Goal: Find specific page/section: Find specific page/section

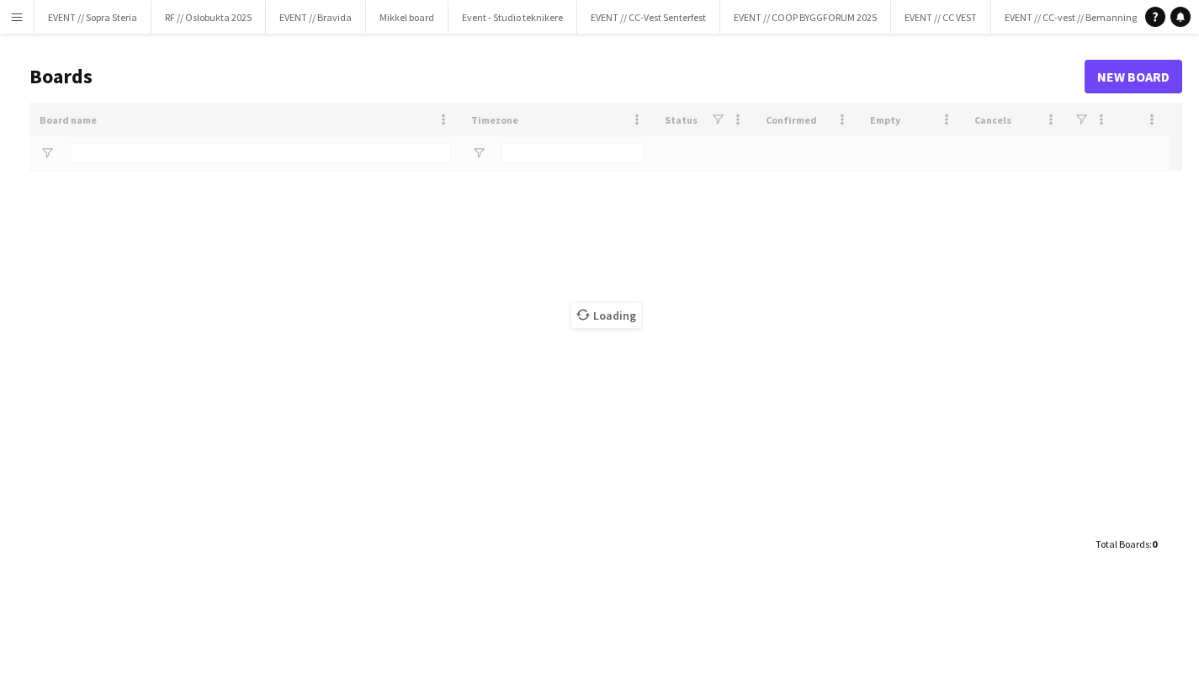
type input "****"
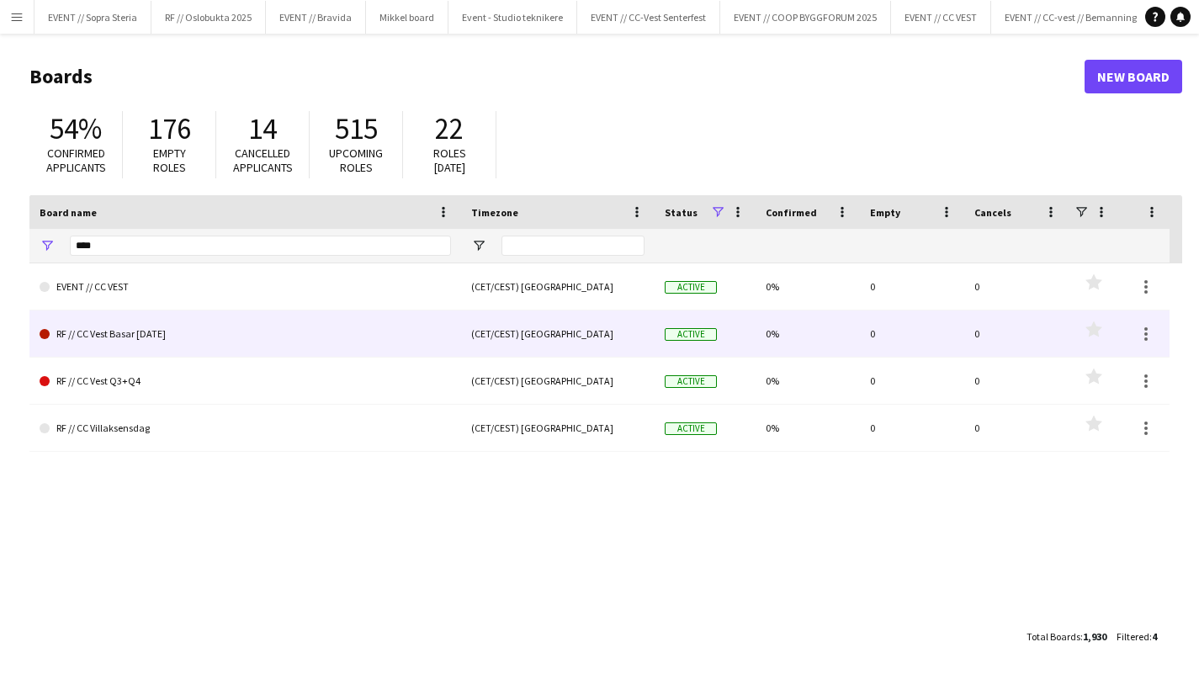
click at [248, 334] on link "RF // CC Vest Basar [DATE]" at bounding box center [245, 333] width 411 height 47
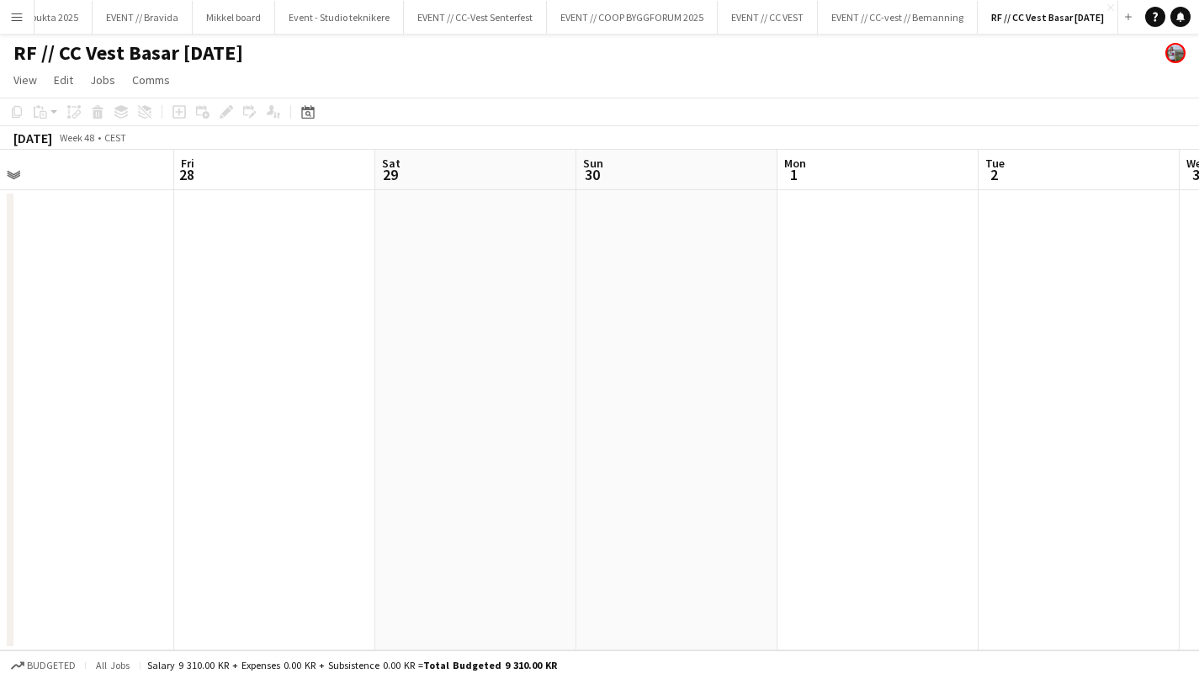
scroll to position [0, 639]
